Goal: Information Seeking & Learning: Learn about a topic

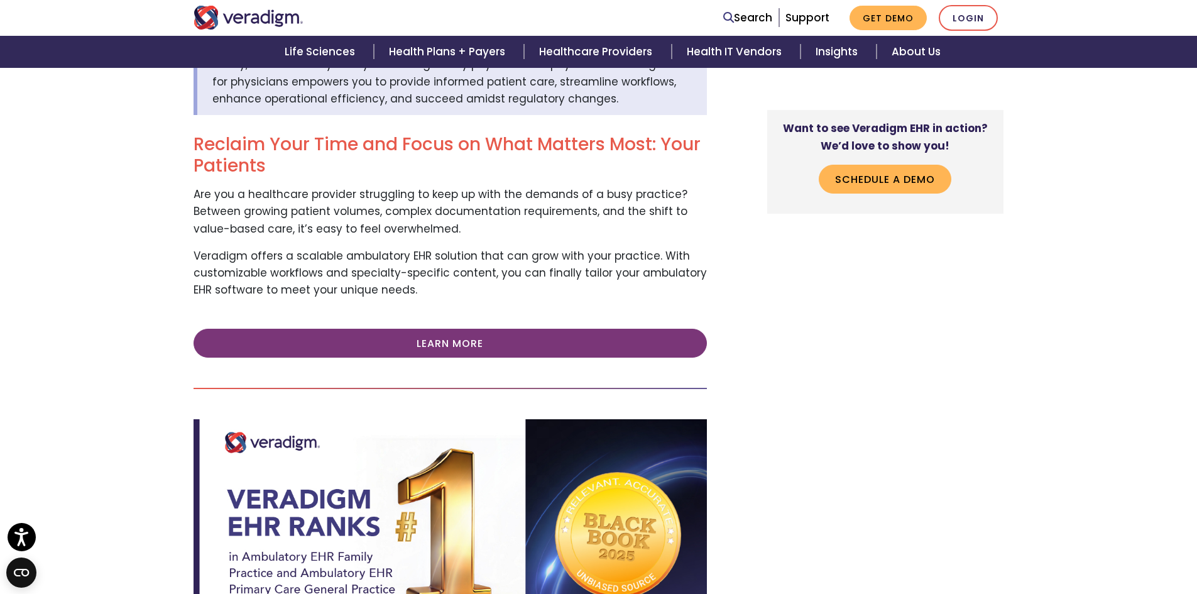
scroll to position [314, 0]
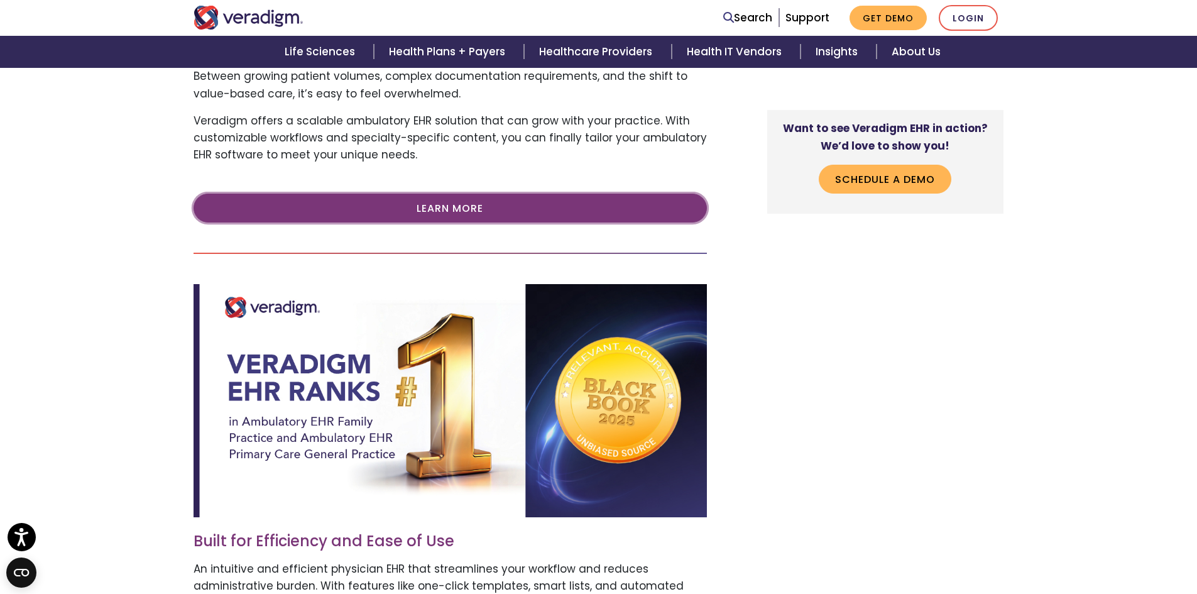
click at [572, 204] on link "Learn More" at bounding box center [449, 207] width 513 height 29
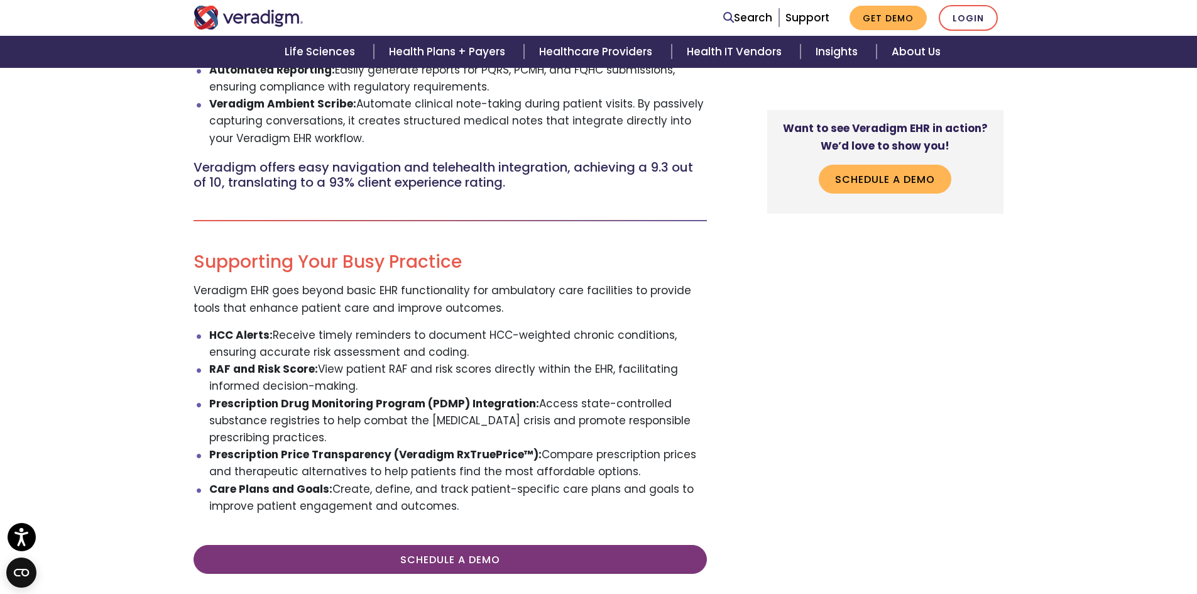
scroll to position [628, 0]
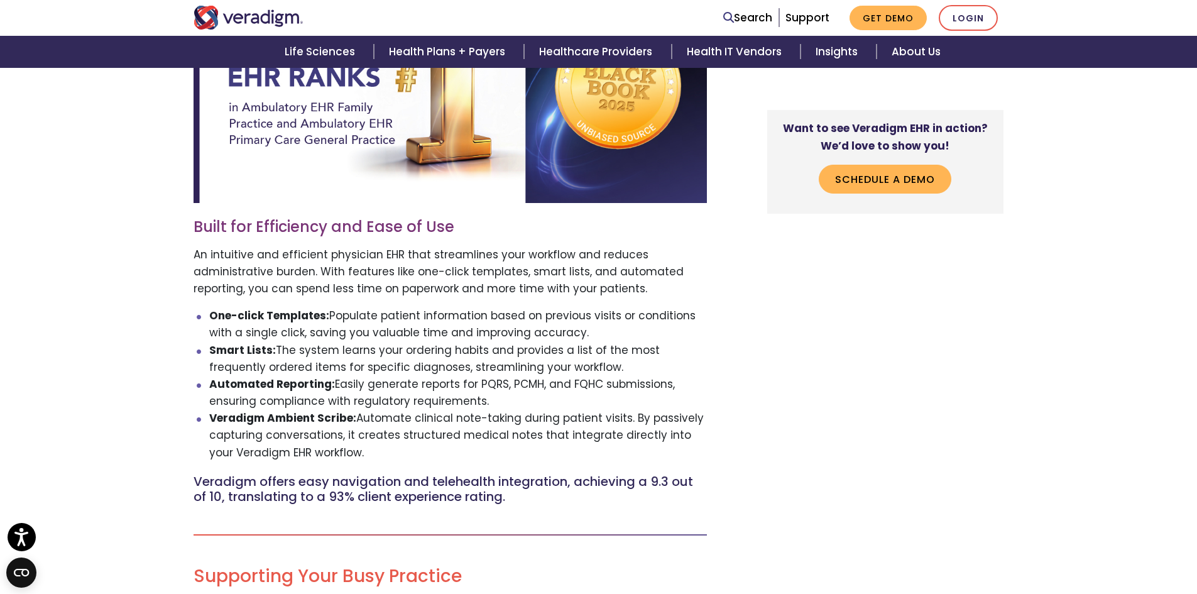
drag, startPoint x: 563, startPoint y: 367, endPoint x: 278, endPoint y: 356, distance: 285.4
click at [278, 356] on li "Smart Lists: The system learns your ordering habits and provides a list of the …" at bounding box center [457, 359] width 497 height 34
copy li "The system learns your ordering habits and provides a list of the most frequent…"
click at [599, 335] on li "One-click Templates: Populate patient information based on previous visits or c…" at bounding box center [457, 324] width 497 height 34
drag, startPoint x: 586, startPoint y: 333, endPoint x: 332, endPoint y: 317, distance: 254.9
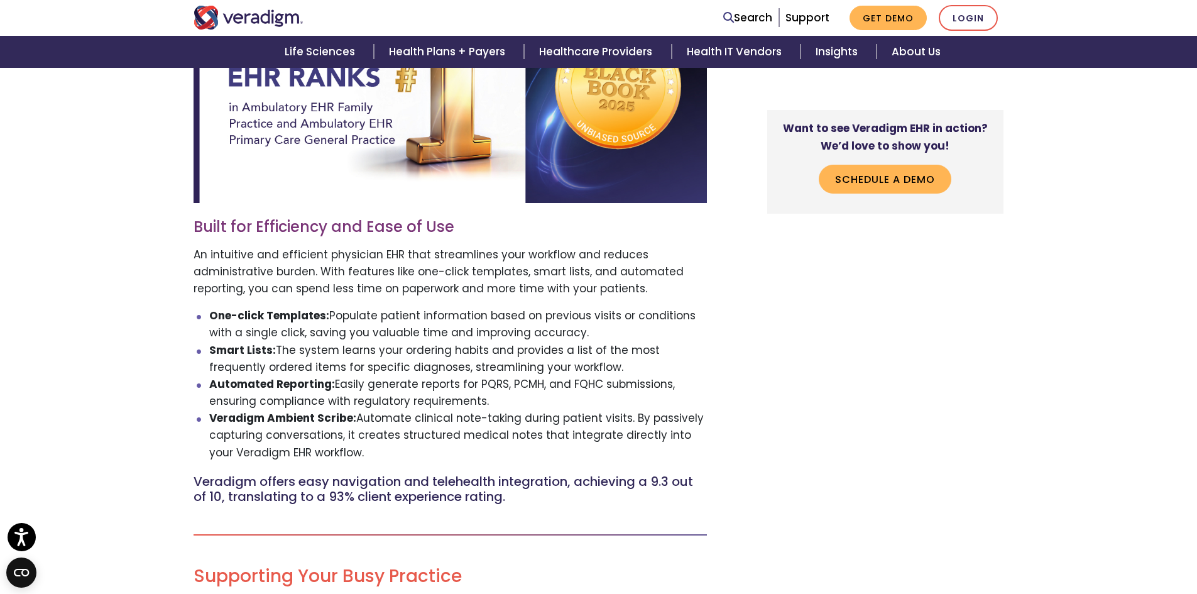
click at [332, 317] on li "One-click Templates: Populate patient information based on previous visits or c…" at bounding box center [457, 324] width 497 height 34
copy li "Populate patient information based on previous visits or conditions with a sing…"
click at [443, 339] on li "One-click Templates: Populate patient information based on previous visits or c…" at bounding box center [457, 324] width 497 height 34
drag, startPoint x: 366, startPoint y: 325, endPoint x: 213, endPoint y: 318, distance: 152.8
click at [211, 317] on li "One-click Templates: Populate patient information based on previous visits or c…" at bounding box center [457, 324] width 497 height 34
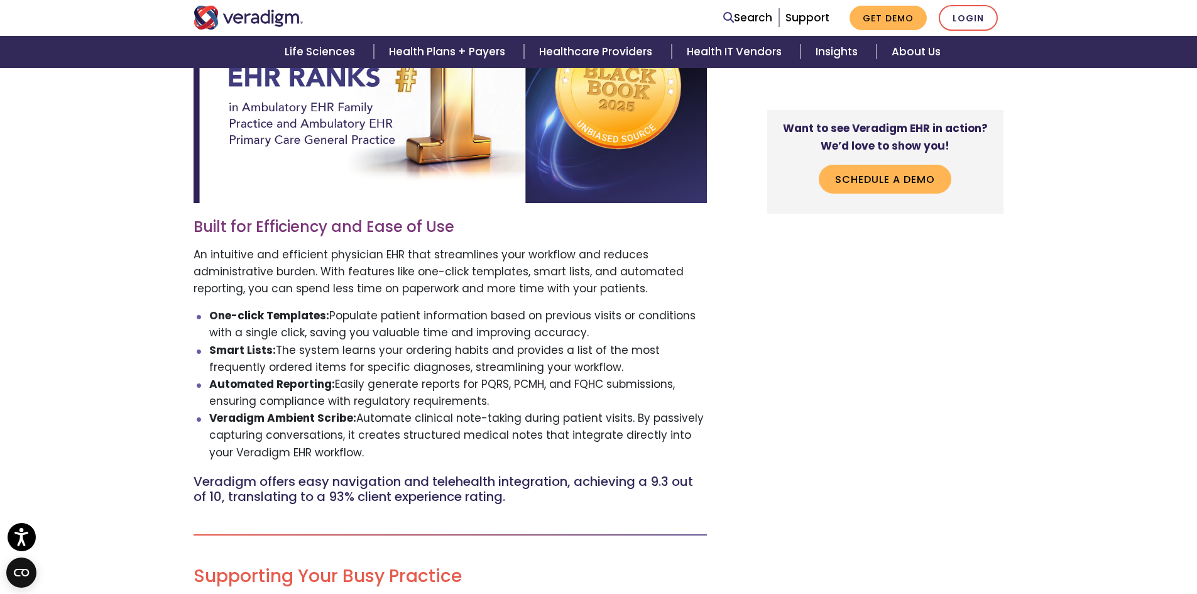
copy li "One-click Templates: Populate patient information based on previous visits or c…"
drag, startPoint x: 484, startPoint y: 399, endPoint x: 145, endPoint y: 389, distance: 338.7
copy li "Automated Reporting: Easily generate reports for PQRS, PCMH, and FQHC submissio…"
click at [386, 452] on li "Veradigm Ambient Scribe: Automate clinical note-taking during patient visits. B…" at bounding box center [457, 436] width 497 height 52
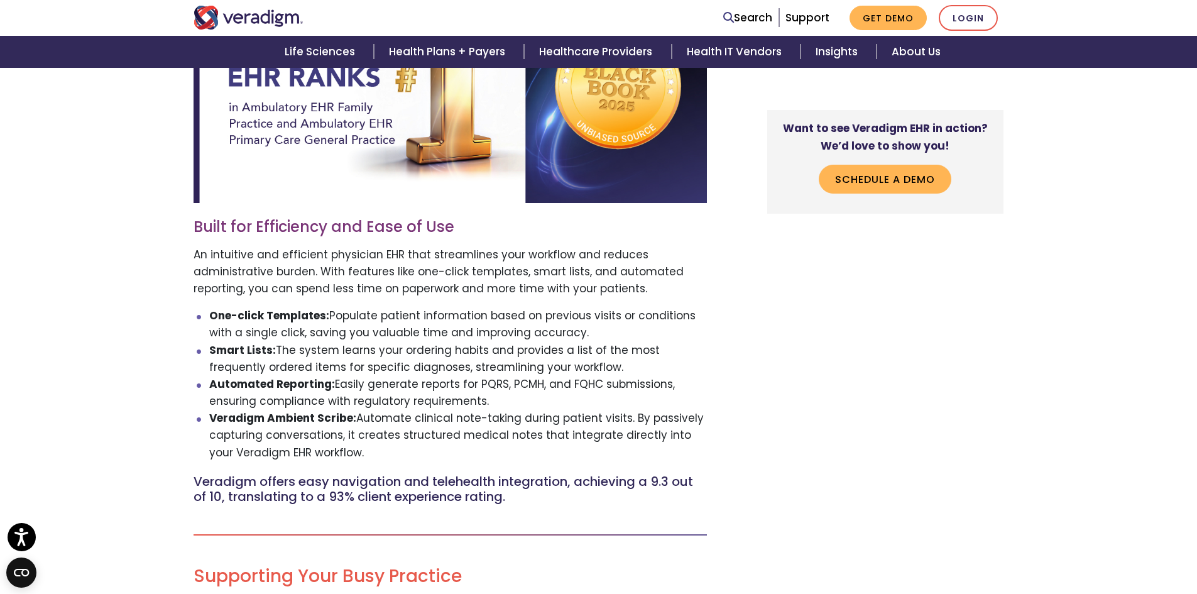
drag, startPoint x: 342, startPoint y: 452, endPoint x: 209, endPoint y: 416, distance: 137.9
click at [209, 416] on ul "One-click Templates: Populate patient information based on previous visits or c…" at bounding box center [449, 384] width 513 height 154
copy li "Veradigm Ambient Scribe: Automate clinical note-taking during patient visits. B…"
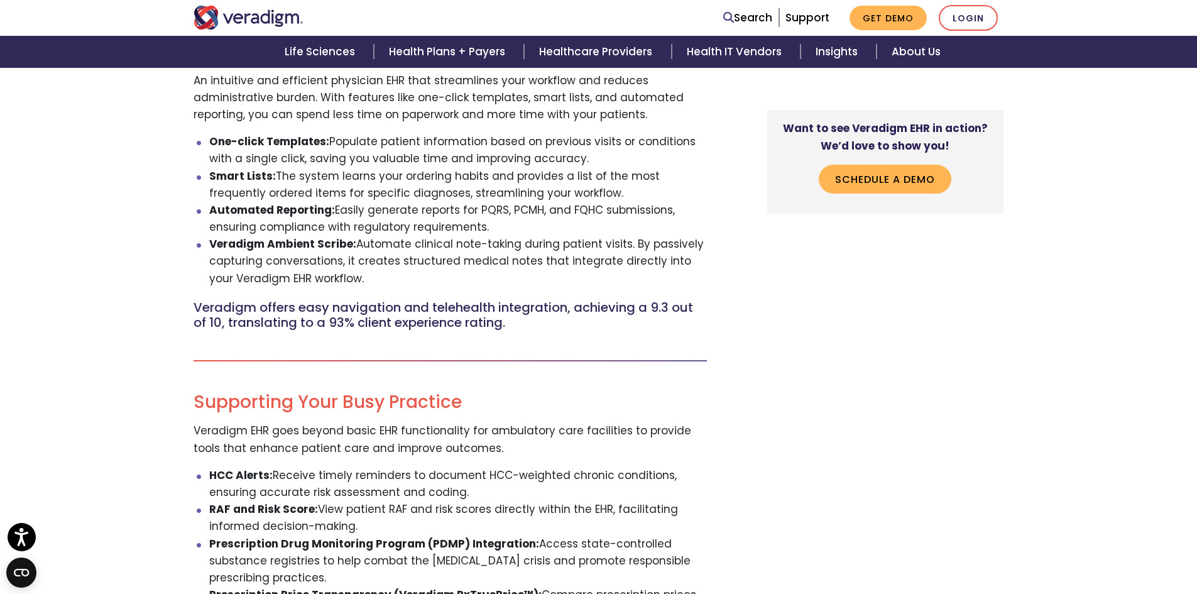
scroll to position [942, 0]
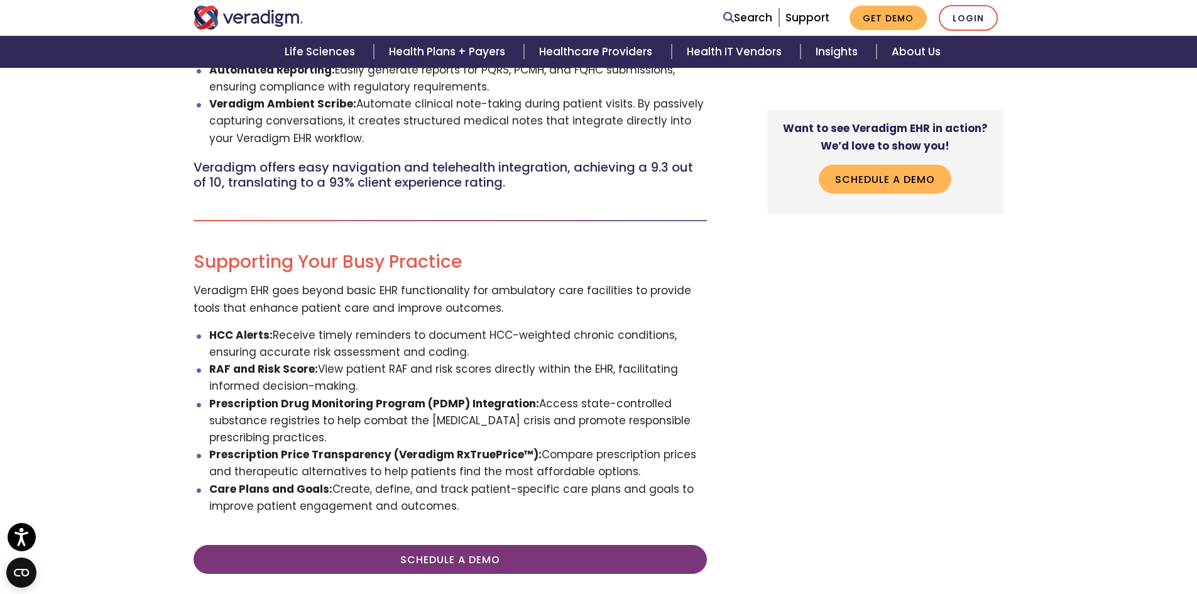
drag, startPoint x: 461, startPoint y: 506, endPoint x: 332, endPoint y: 487, distance: 130.1
click at [332, 487] on li "Care Plans and Goals: Create, define, and track patient-specific care plans and…" at bounding box center [457, 498] width 497 height 34
copy li "Create, define, and track patient-specific care plans and goals to improve pati…"
drag, startPoint x: 381, startPoint y: 347, endPoint x: 273, endPoint y: 332, distance: 108.5
click at [273, 332] on li "HCC Alerts: Receive timely reminders to document HCC-weighted chronic condition…" at bounding box center [457, 344] width 497 height 34
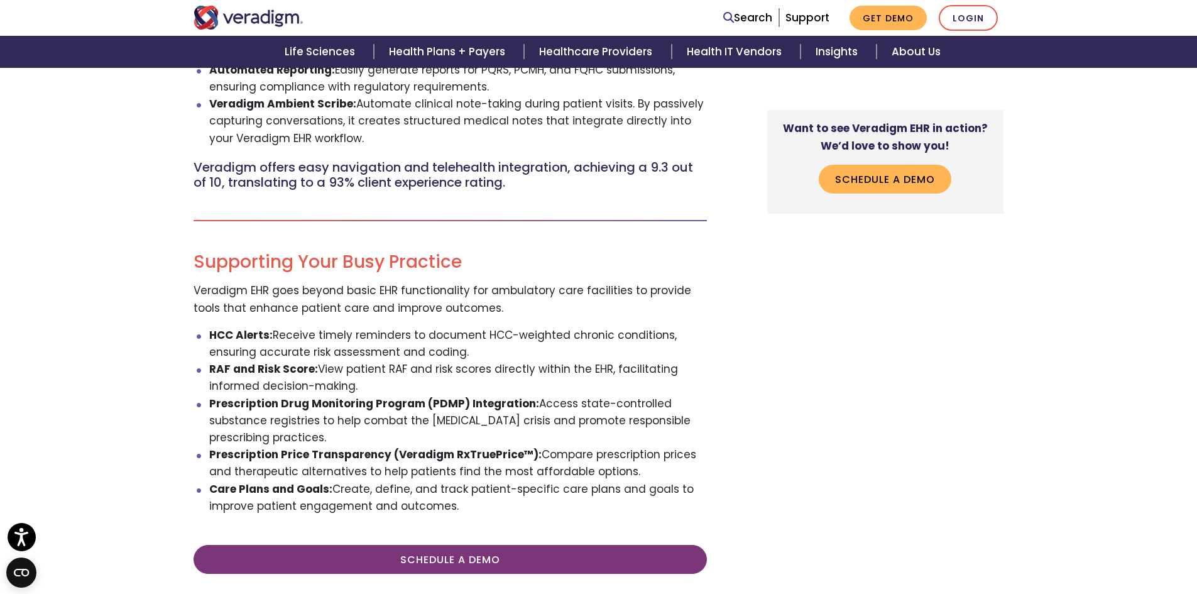
copy li "Receive timely reminders to document HCC-weighted chronic conditions, ensuring …"
drag, startPoint x: 636, startPoint y: 470, endPoint x: 207, endPoint y: 408, distance: 433.5
click at [207, 408] on ul "HCC Alerts: Receive timely reminders to document HCC-weighted chronic condition…" at bounding box center [449, 421] width 513 height 188
copy ul "Prescription Drug Monitoring Program (PDMP) Integration: Access state-controlle…"
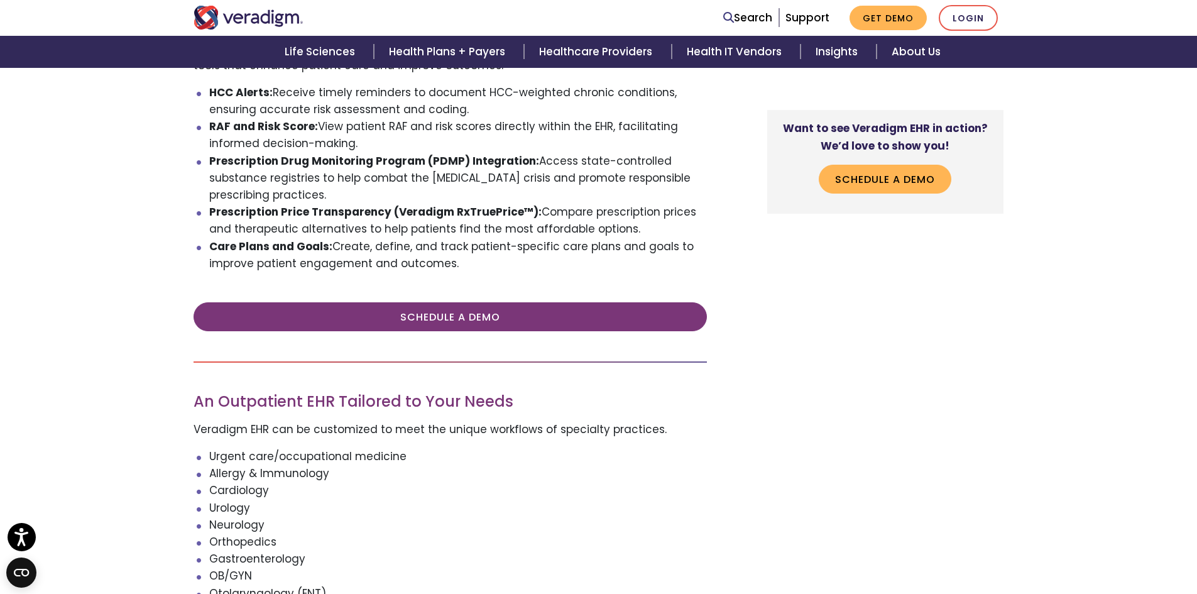
scroll to position [1319, 0]
